Goal: Information Seeking & Learning: Learn about a topic

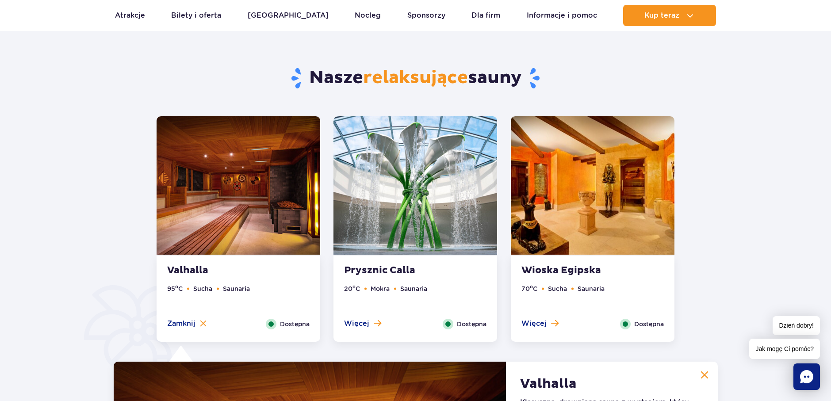
scroll to position [431, 0]
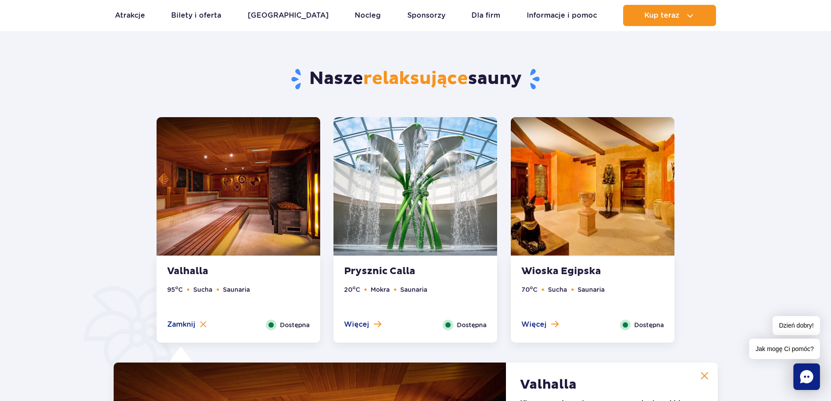
click at [566, 272] on strong "Wioska Egipska" at bounding box center [575, 271] width 107 height 12
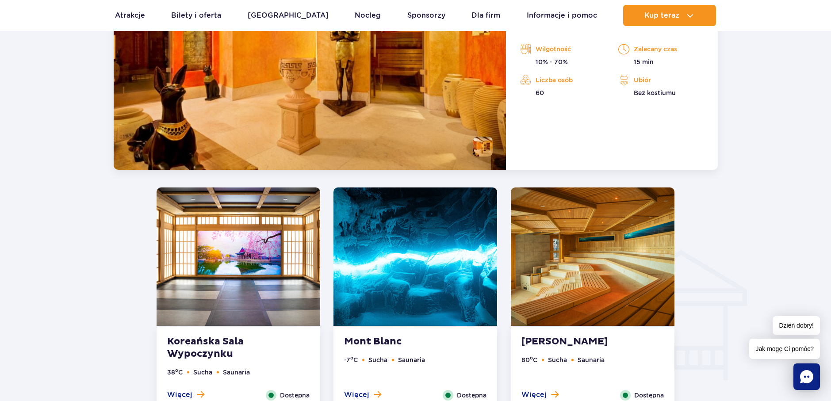
scroll to position [918, 0]
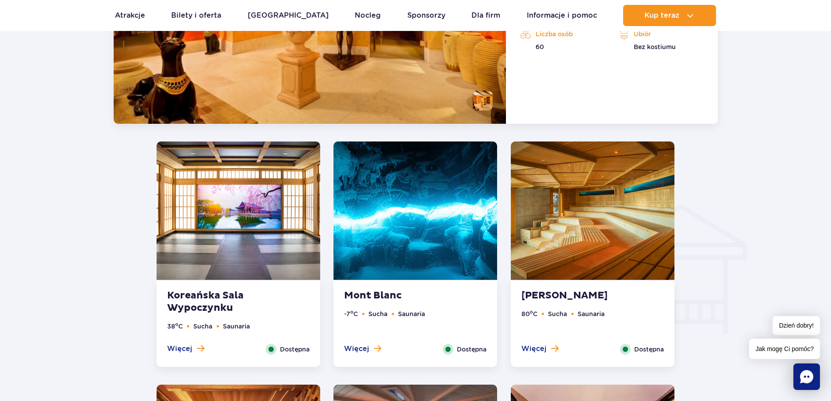
click at [202, 296] on strong "Koreańska Sala Wypoczynku" at bounding box center [220, 302] width 107 height 25
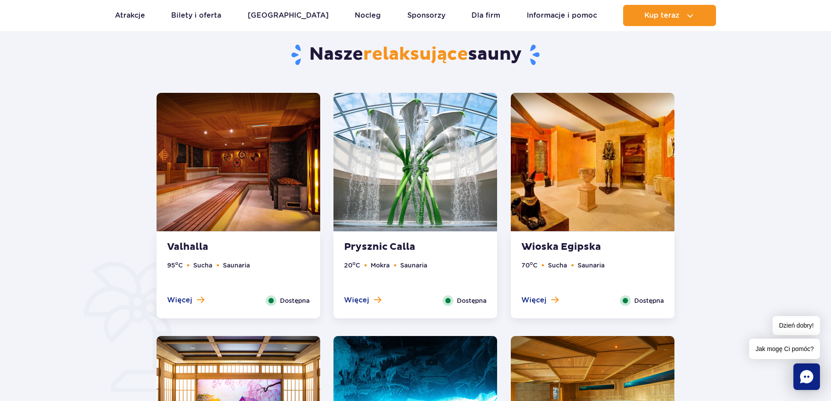
scroll to position [454, 0]
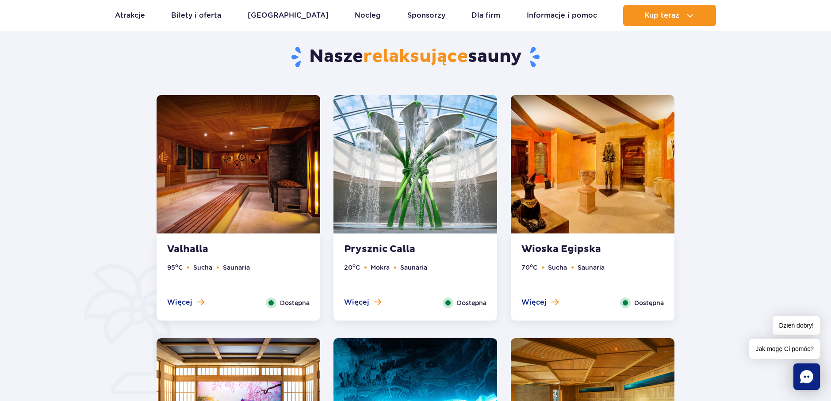
click at [189, 245] on strong "Valhalla" at bounding box center [220, 249] width 107 height 12
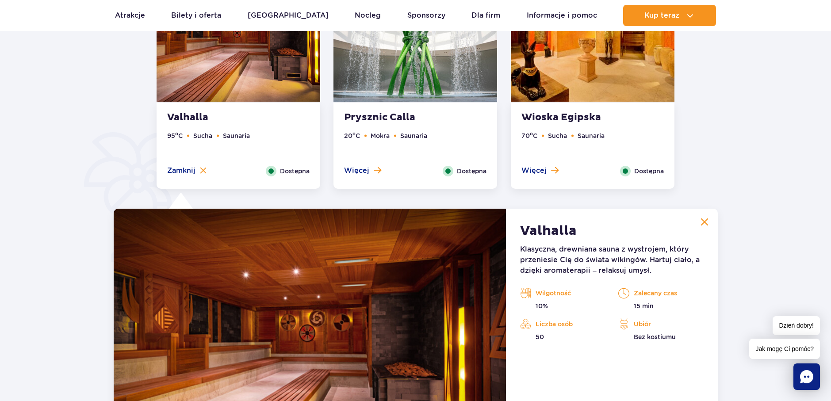
scroll to position [564, 0]
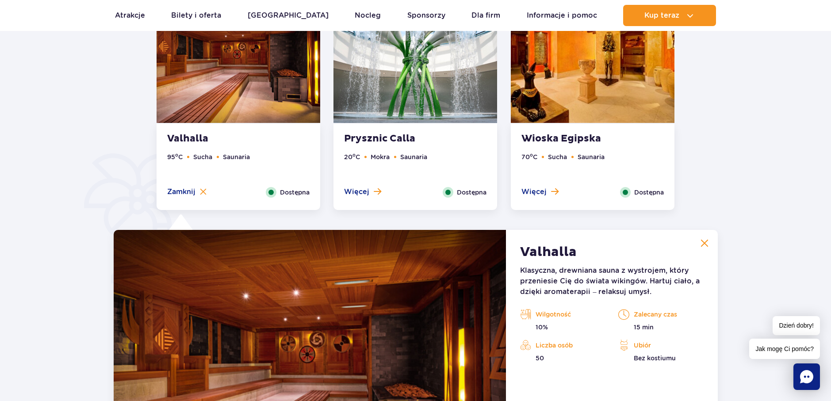
click at [392, 135] on strong "Prysznic Calla" at bounding box center [397, 139] width 107 height 12
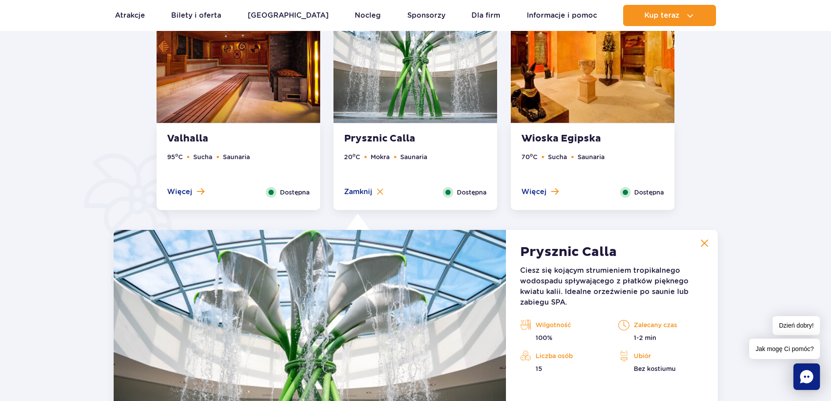
click at [574, 135] on strong "Wioska Egipska" at bounding box center [575, 139] width 107 height 12
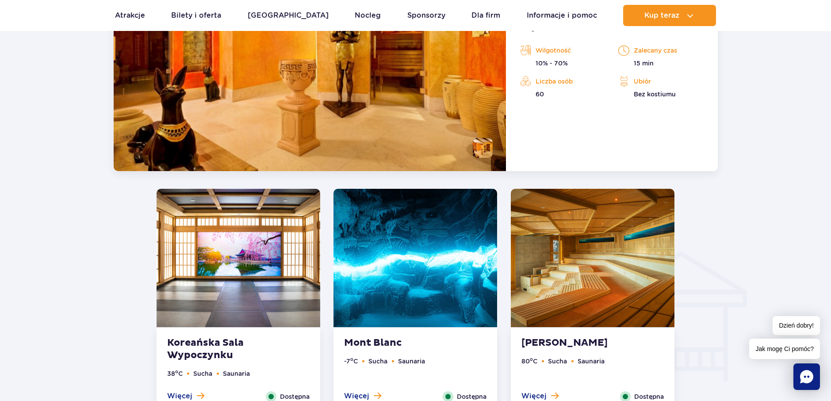
scroll to position [918, 0]
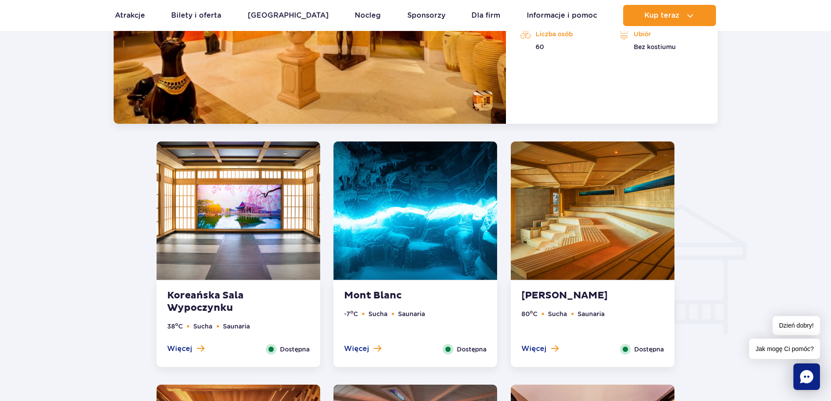
click at [207, 295] on strong "Koreańska Sala Wypoczynku" at bounding box center [220, 302] width 107 height 25
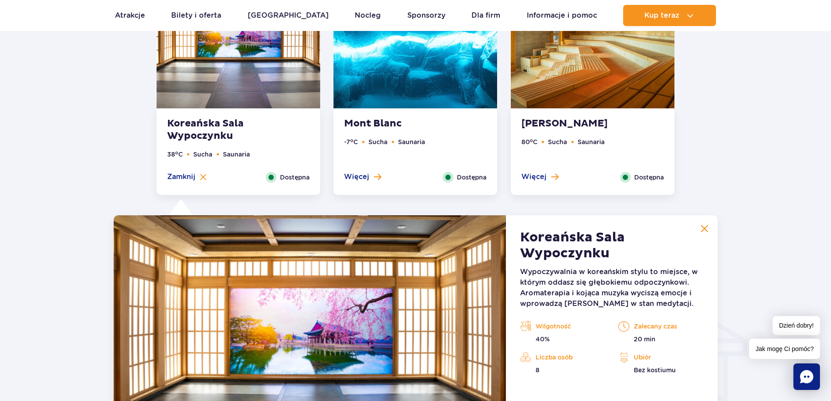
scroll to position [808, 0]
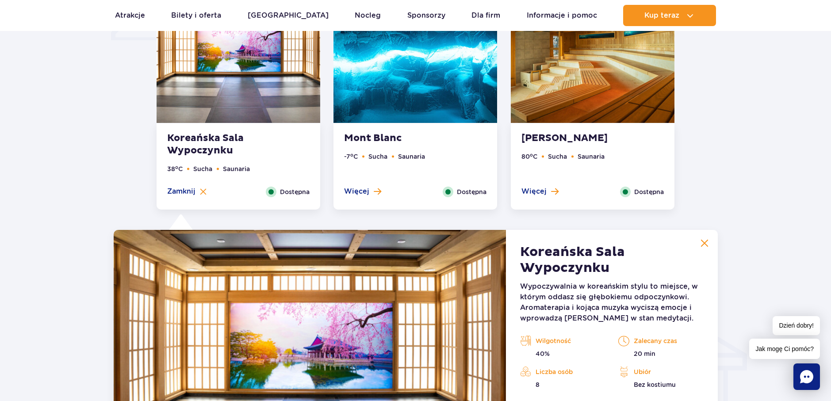
click at [388, 135] on strong "Mont Blanc" at bounding box center [397, 138] width 107 height 12
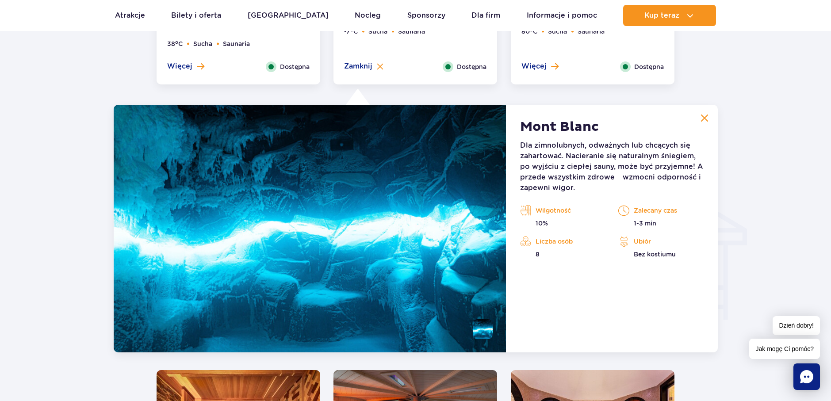
scroll to position [852, 0]
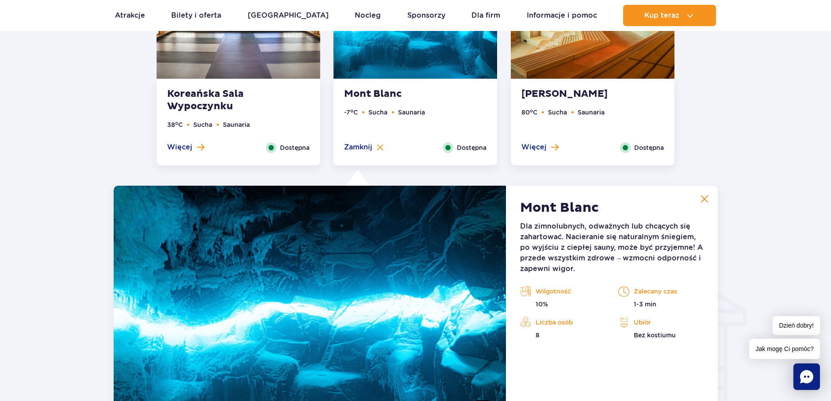
click at [553, 92] on strong "[PERSON_NAME]" at bounding box center [575, 94] width 107 height 12
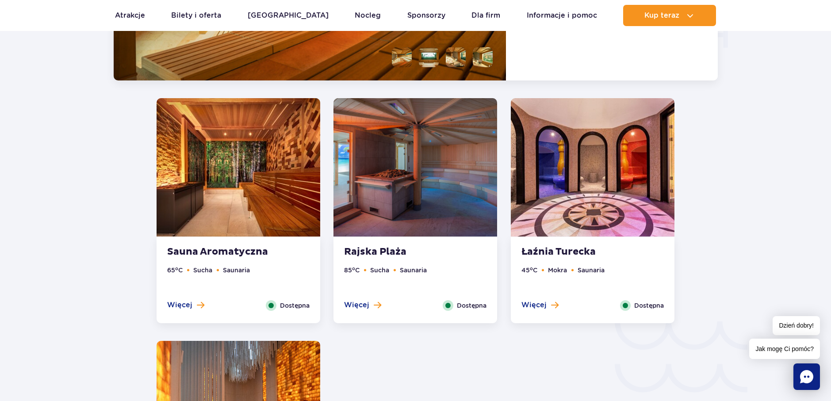
scroll to position [1206, 0]
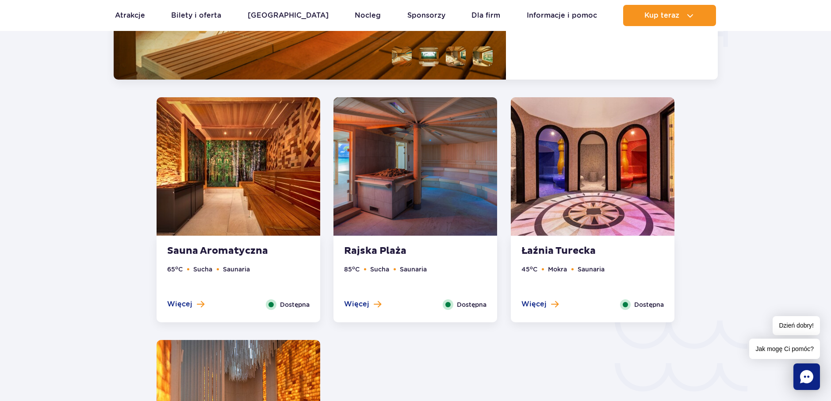
click at [240, 248] on strong "Sauna Aromatyczna" at bounding box center [220, 251] width 107 height 12
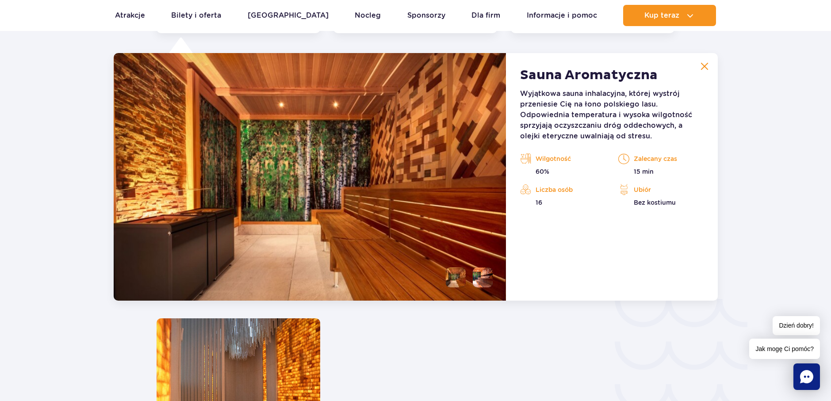
scroll to position [1095, 0]
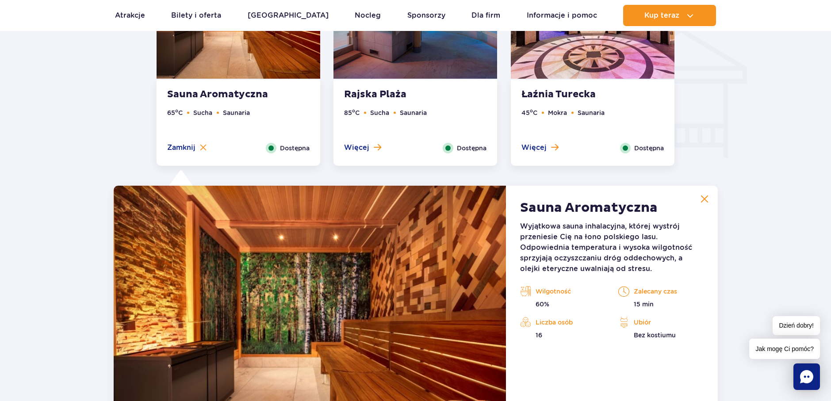
click at [382, 94] on strong "Rajska Plaża" at bounding box center [397, 94] width 107 height 12
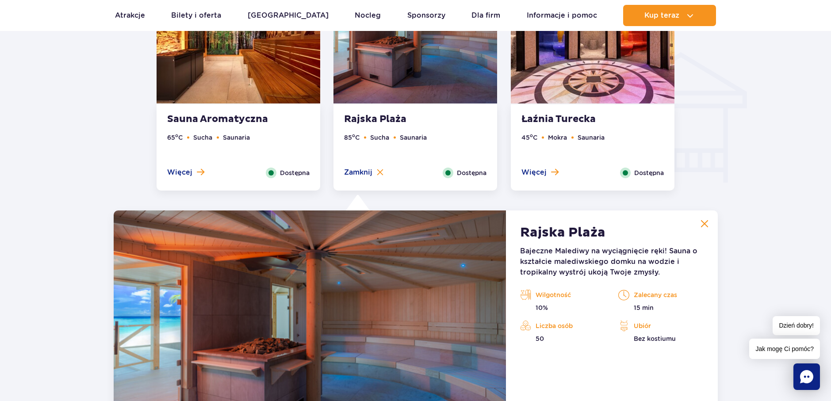
scroll to position [1050, 0]
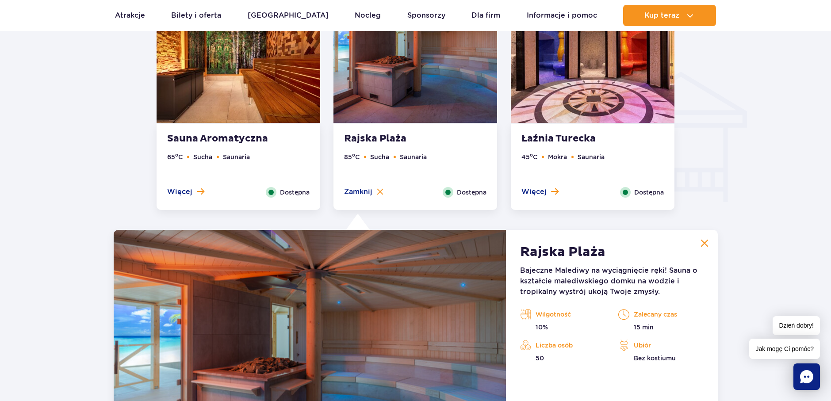
click at [567, 137] on strong "Łaźnia Turecka" at bounding box center [575, 139] width 107 height 12
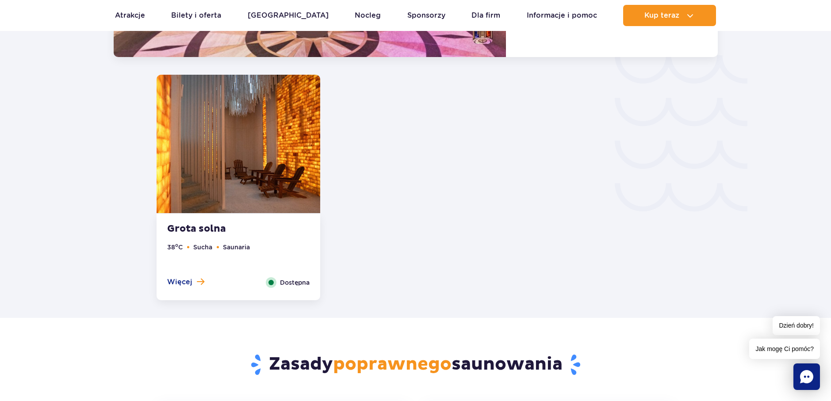
scroll to position [1493, 0]
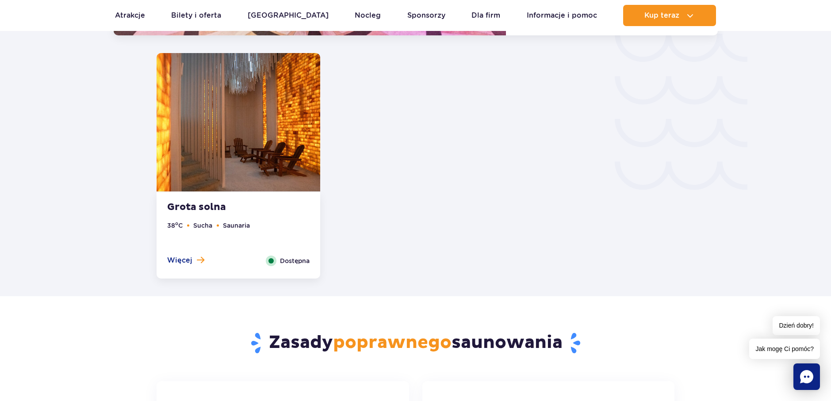
click at [205, 206] on strong "Grota solna" at bounding box center [220, 207] width 107 height 12
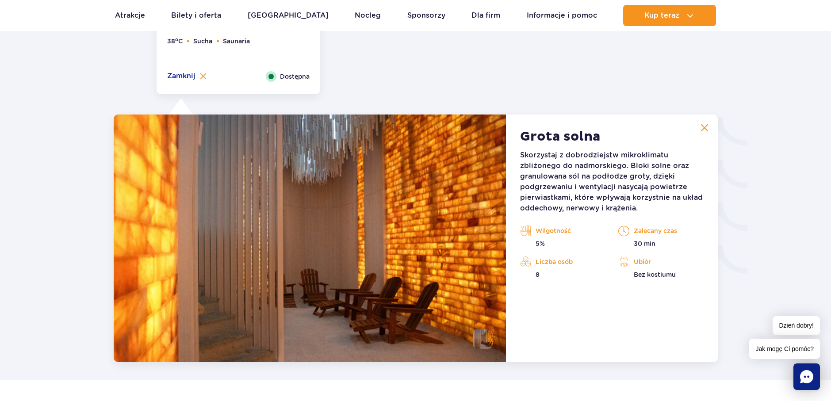
scroll to position [1382, 0]
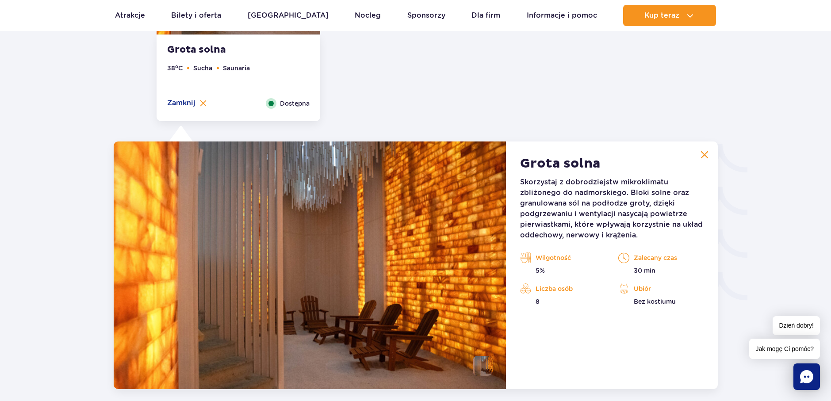
click at [706, 155] on img at bounding box center [705, 155] width 8 height 8
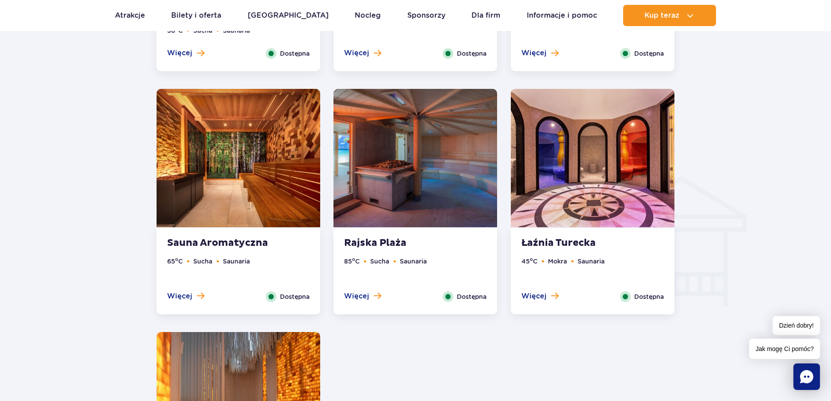
scroll to position [940, 0]
